Goal: Check status: Check status

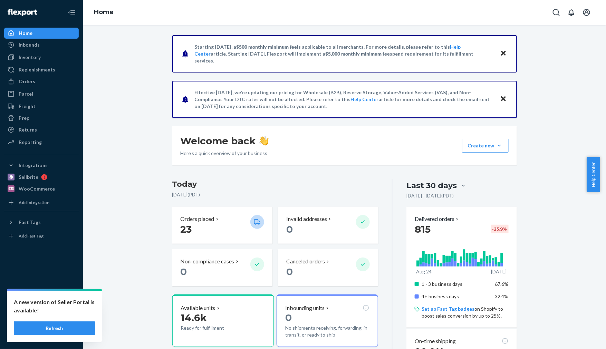
click at [38, 33] on div "Home" at bounding box center [41, 33] width 73 height 10
click at [190, 218] on p "Orders placed" at bounding box center [198, 219] width 34 height 8
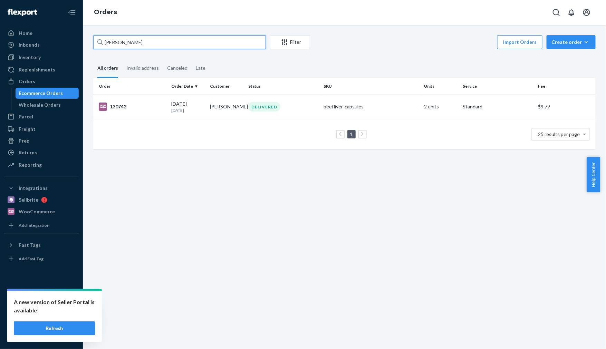
click at [188, 41] on input "[PERSON_NAME]" at bounding box center [179, 42] width 173 height 14
click at [187, 41] on input "[PERSON_NAME]" at bounding box center [179, 42] width 173 height 14
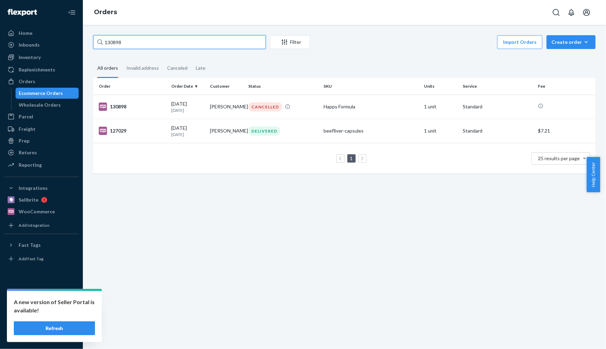
type input "130898"
click at [207, 106] on td "[PERSON_NAME]" at bounding box center [226, 107] width 39 height 24
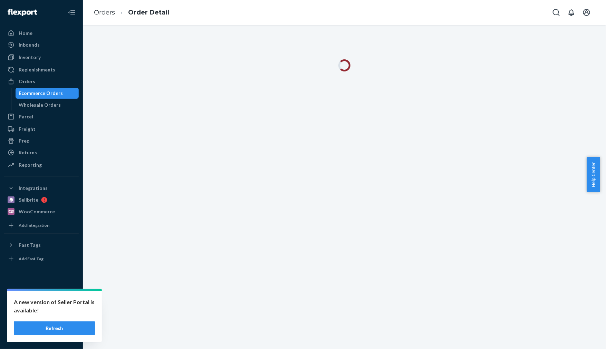
click at [56, 91] on div "Ecommerce Orders" at bounding box center [41, 93] width 44 height 7
